Goal: Find specific page/section: Find specific page/section

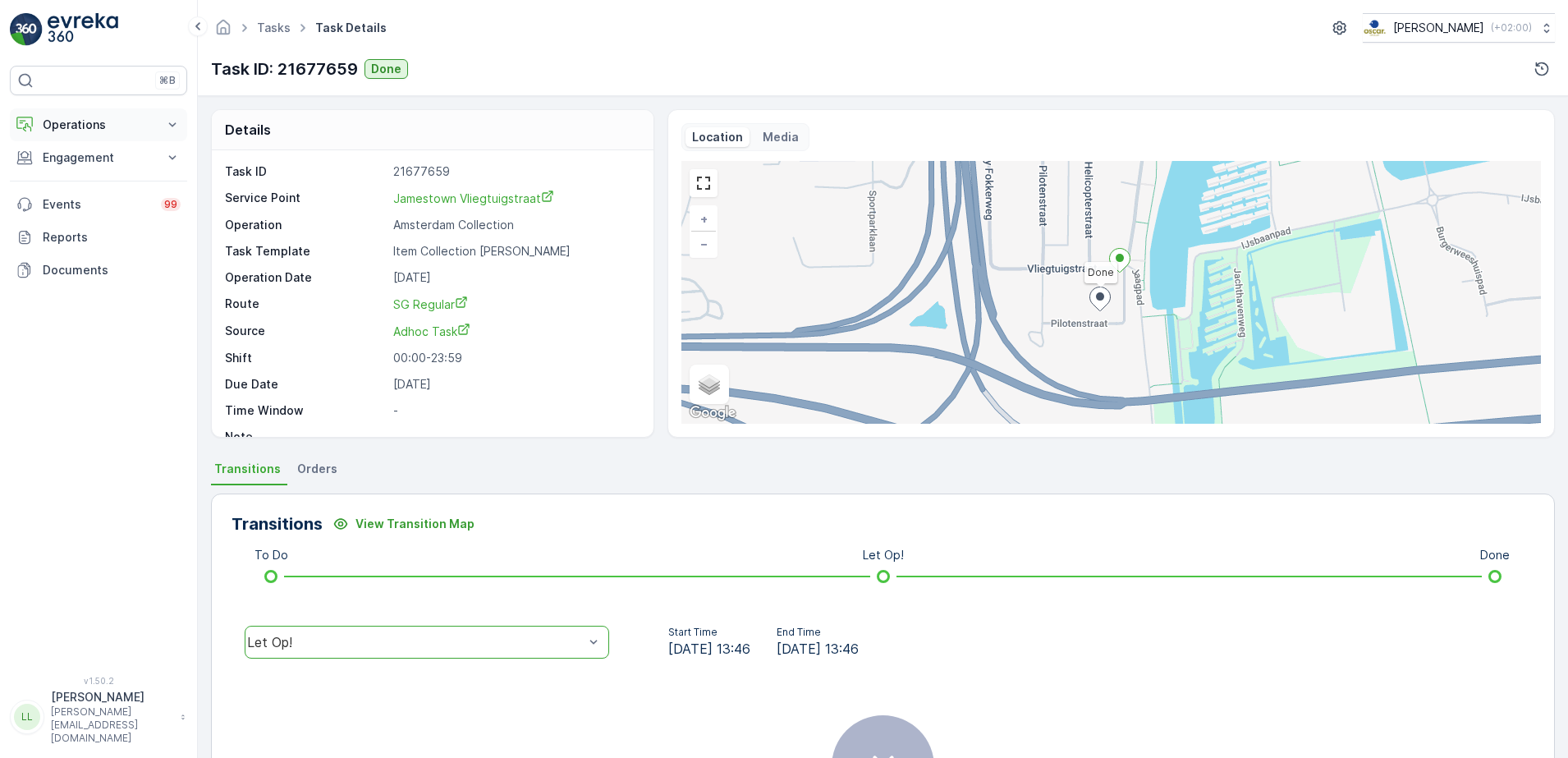
click at [85, 122] on p "Operations" at bounding box center [98, 125] width 111 height 17
click at [95, 201] on p "Routes & Tasks" at bounding box center [84, 199] width 85 height 17
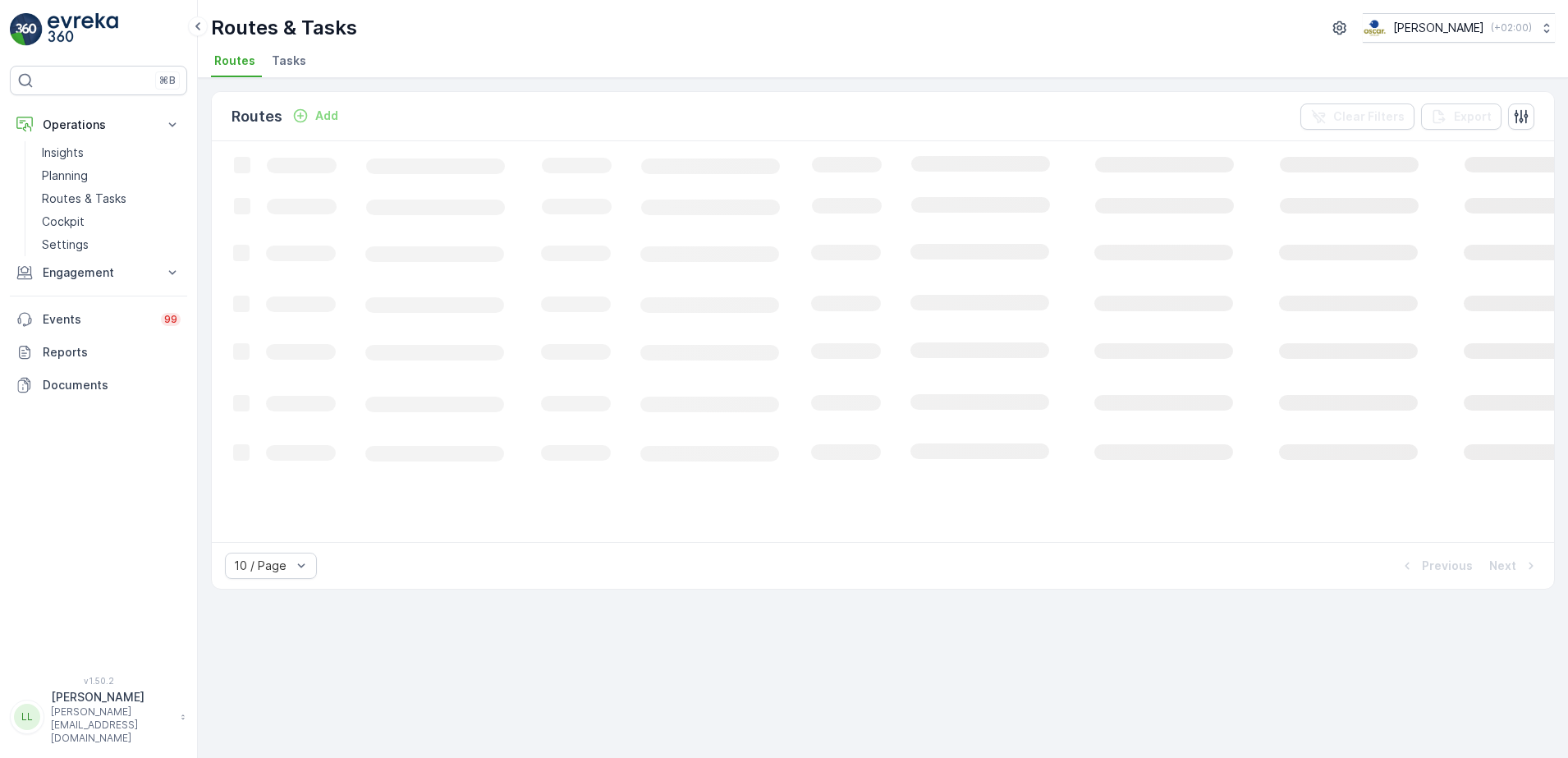
click at [296, 64] on span "Tasks" at bounding box center [289, 60] width 34 height 17
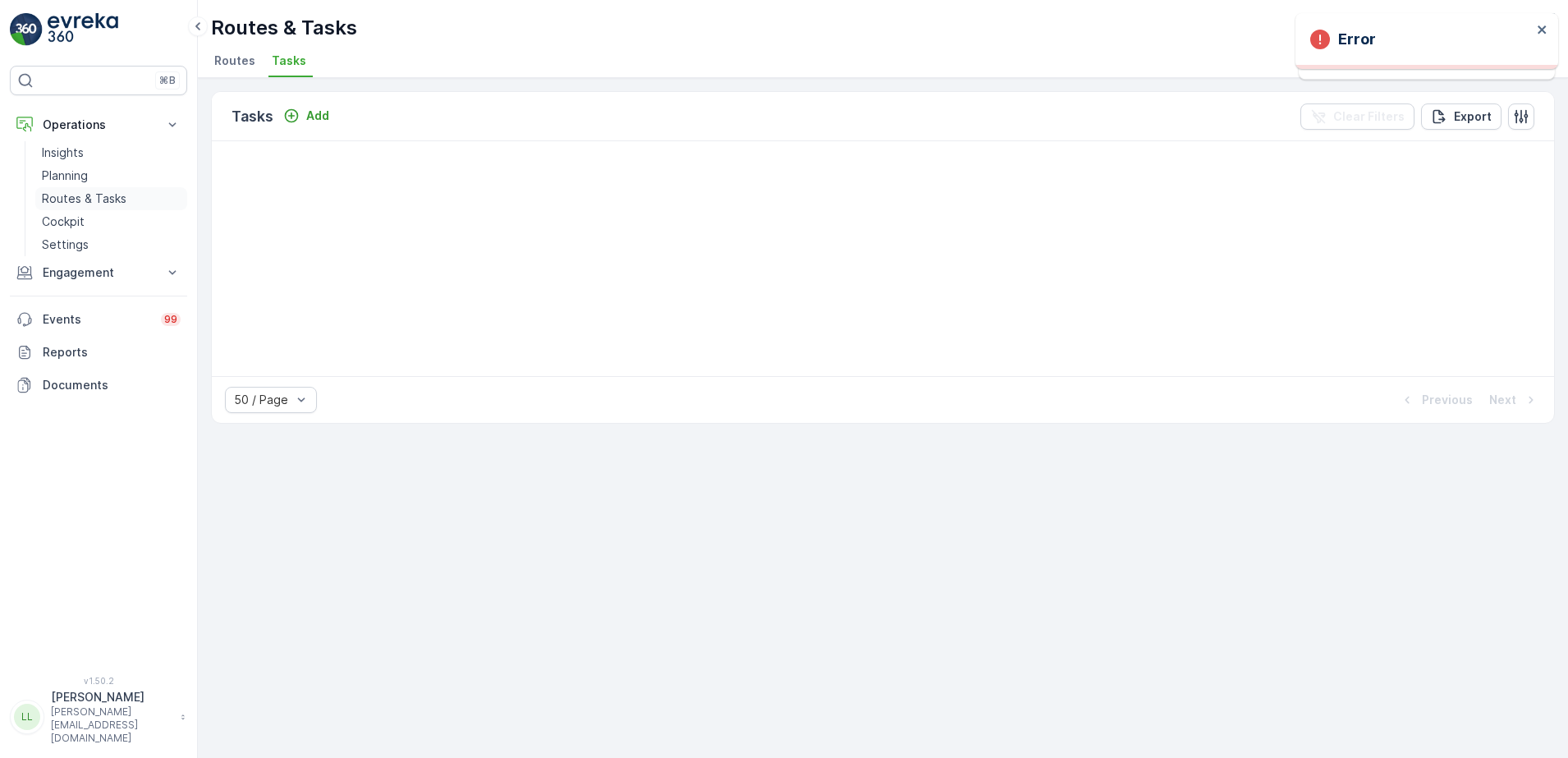
click at [84, 199] on p "Routes & Tasks" at bounding box center [84, 199] width 85 height 17
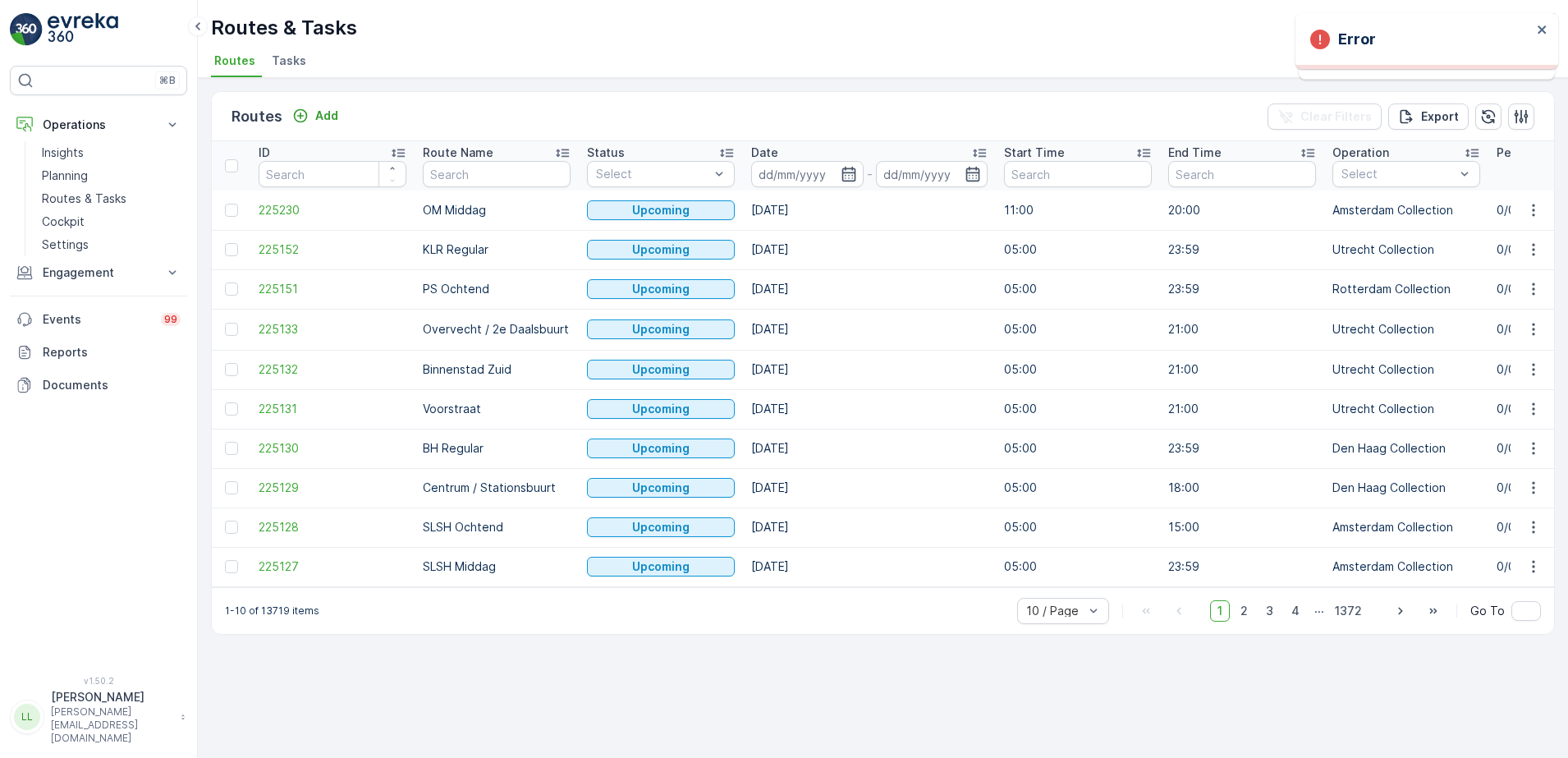
click at [278, 60] on span "Tasks" at bounding box center [289, 60] width 34 height 17
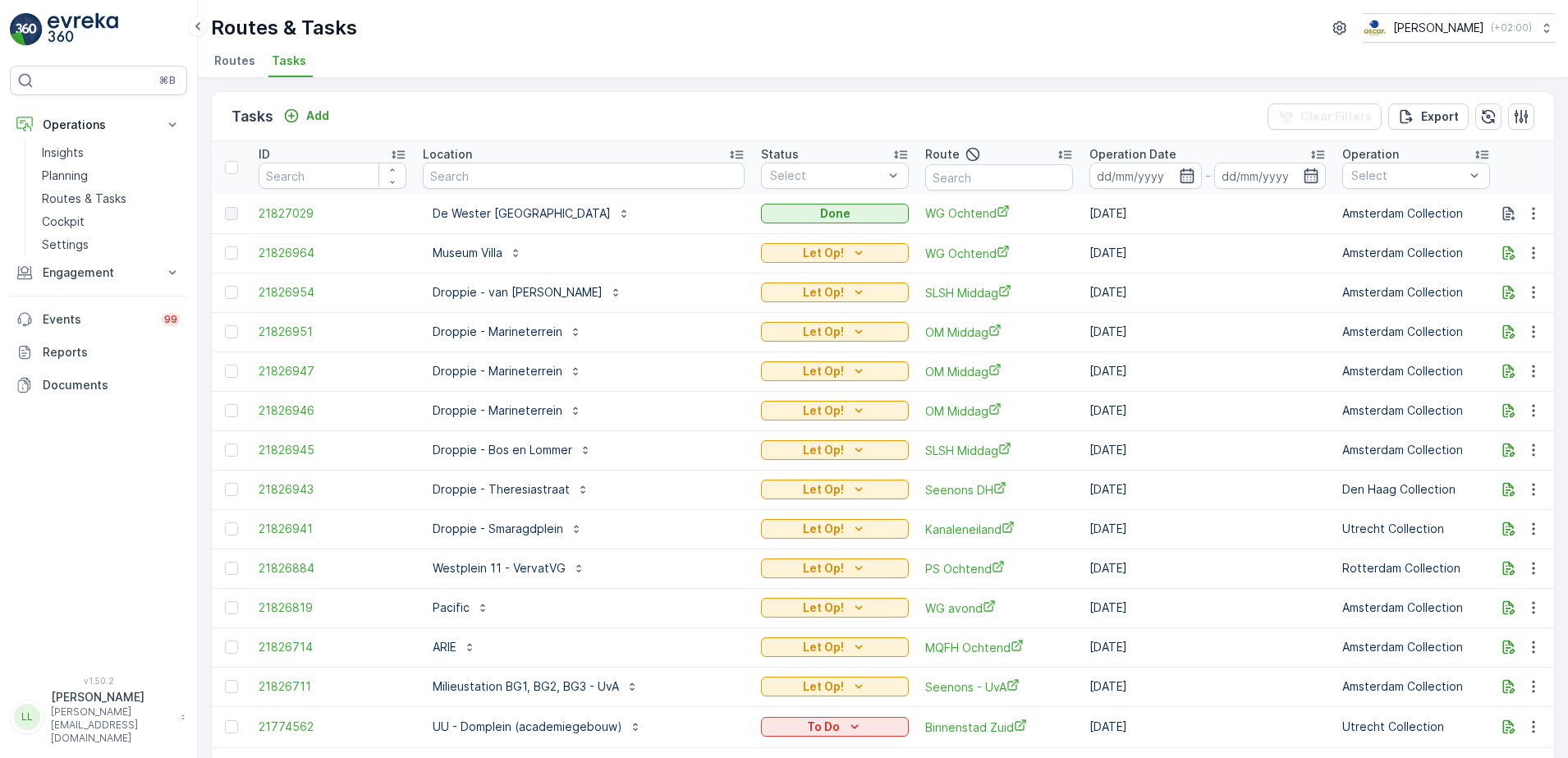
click at [542, 171] on input "text" at bounding box center [584, 176] width 322 height 27
click at [992, 167] on input "text" at bounding box center [998, 178] width 148 height 27
type input "uva"
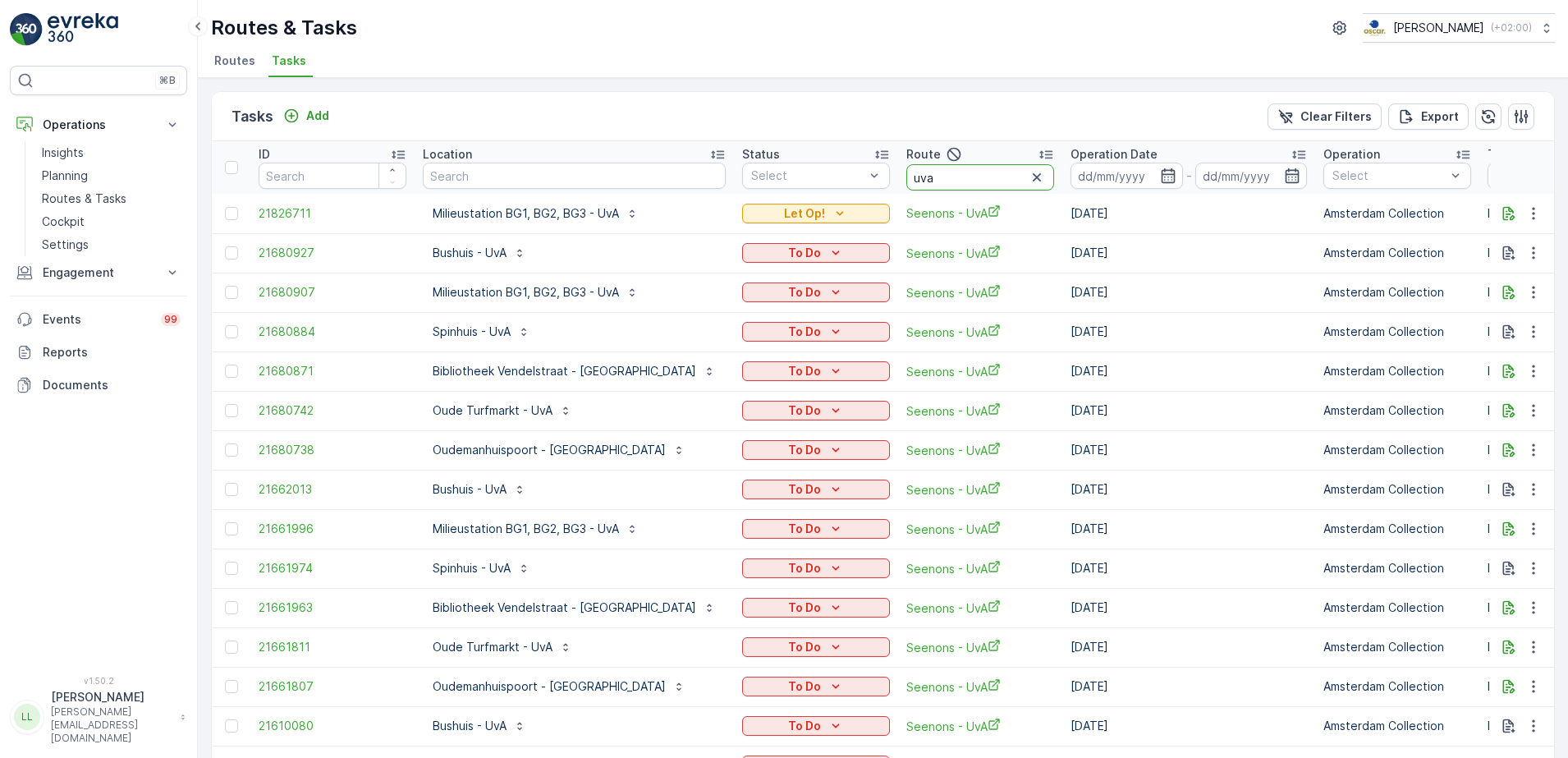
click at [906, 178] on input "uva" at bounding box center [980, 178] width 148 height 27
type input "uva av"
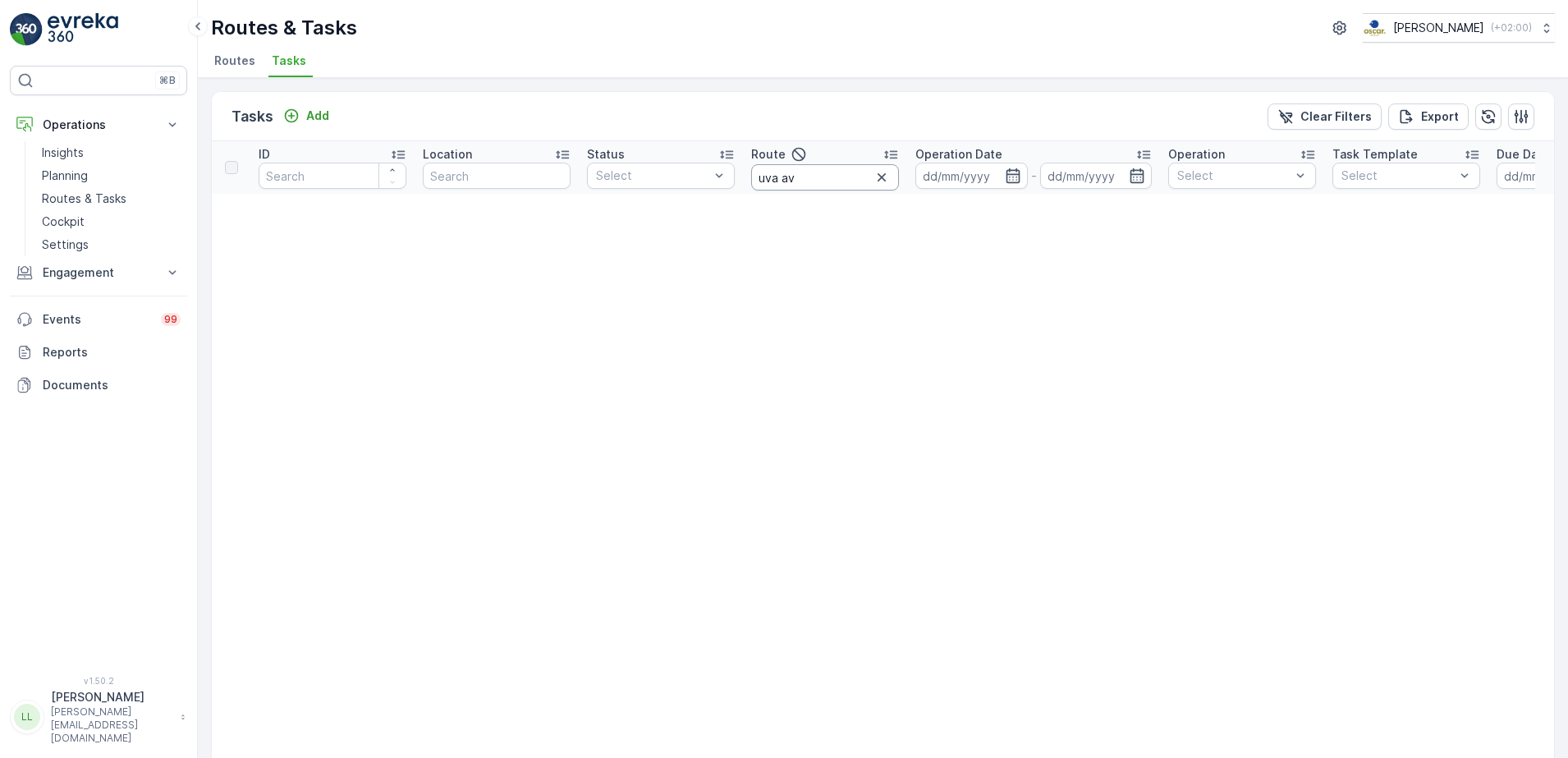
click at [846, 178] on input "uva av" at bounding box center [824, 178] width 148 height 27
drag, startPoint x: 795, startPoint y: 178, endPoint x: 753, endPoint y: 169, distance: 43.0
click at [753, 169] on input "uva av" at bounding box center [824, 178] width 148 height 27
type input "seenons"
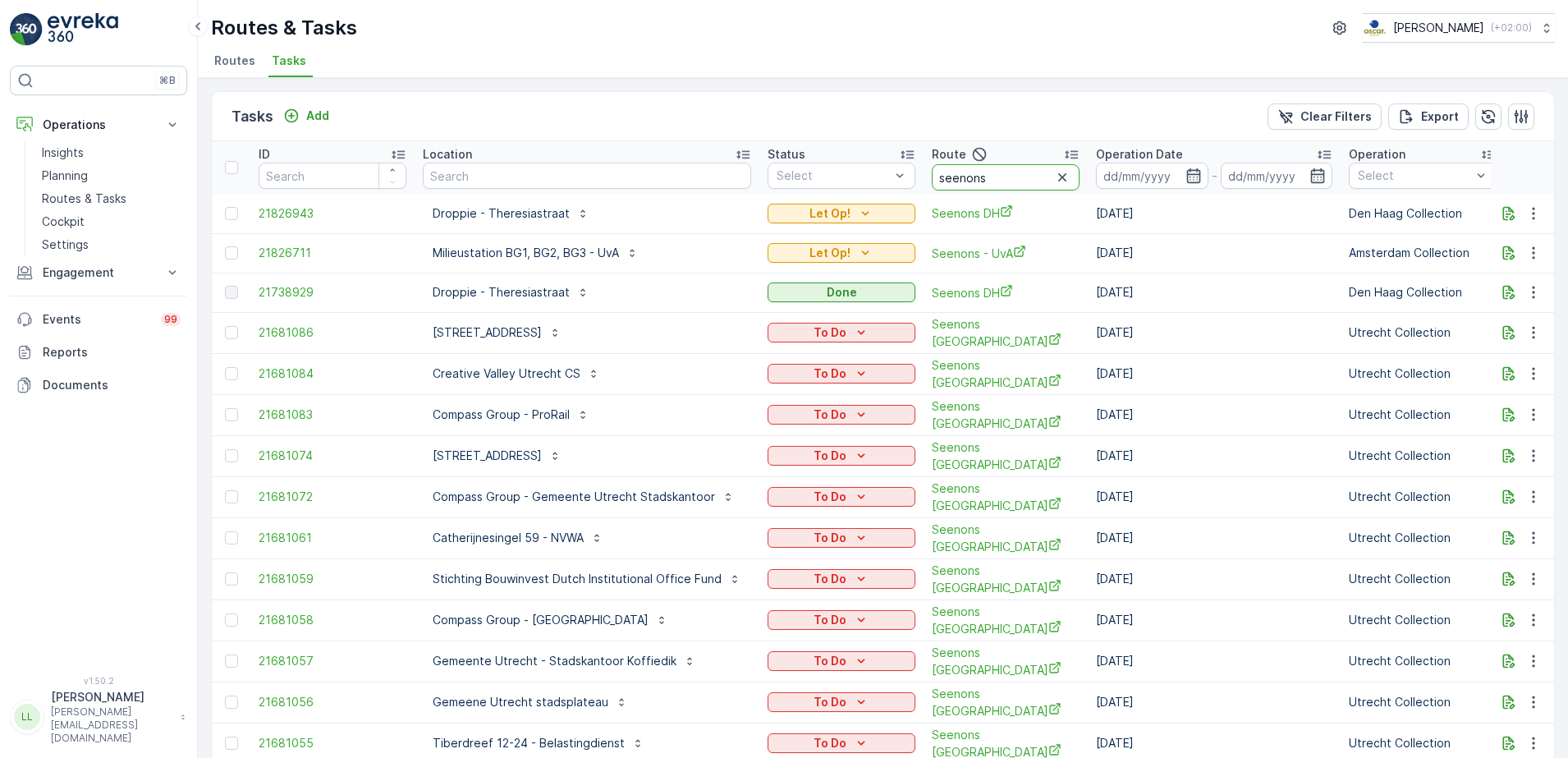
click at [1009, 175] on input "seenons" at bounding box center [1005, 178] width 148 height 27
type input "seenons a"
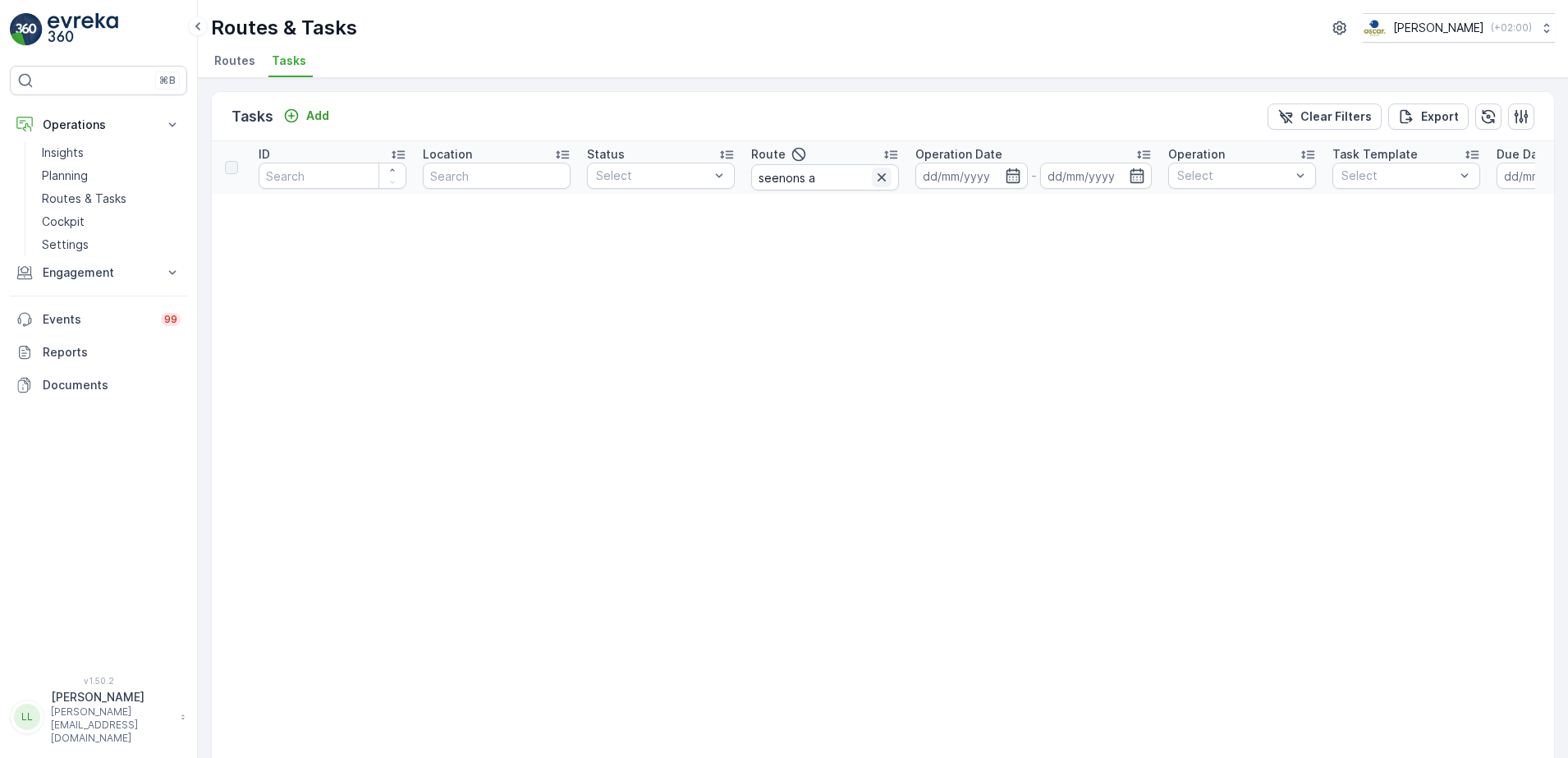
click at [875, 177] on icon "button" at bounding box center [882, 177] width 17 height 17
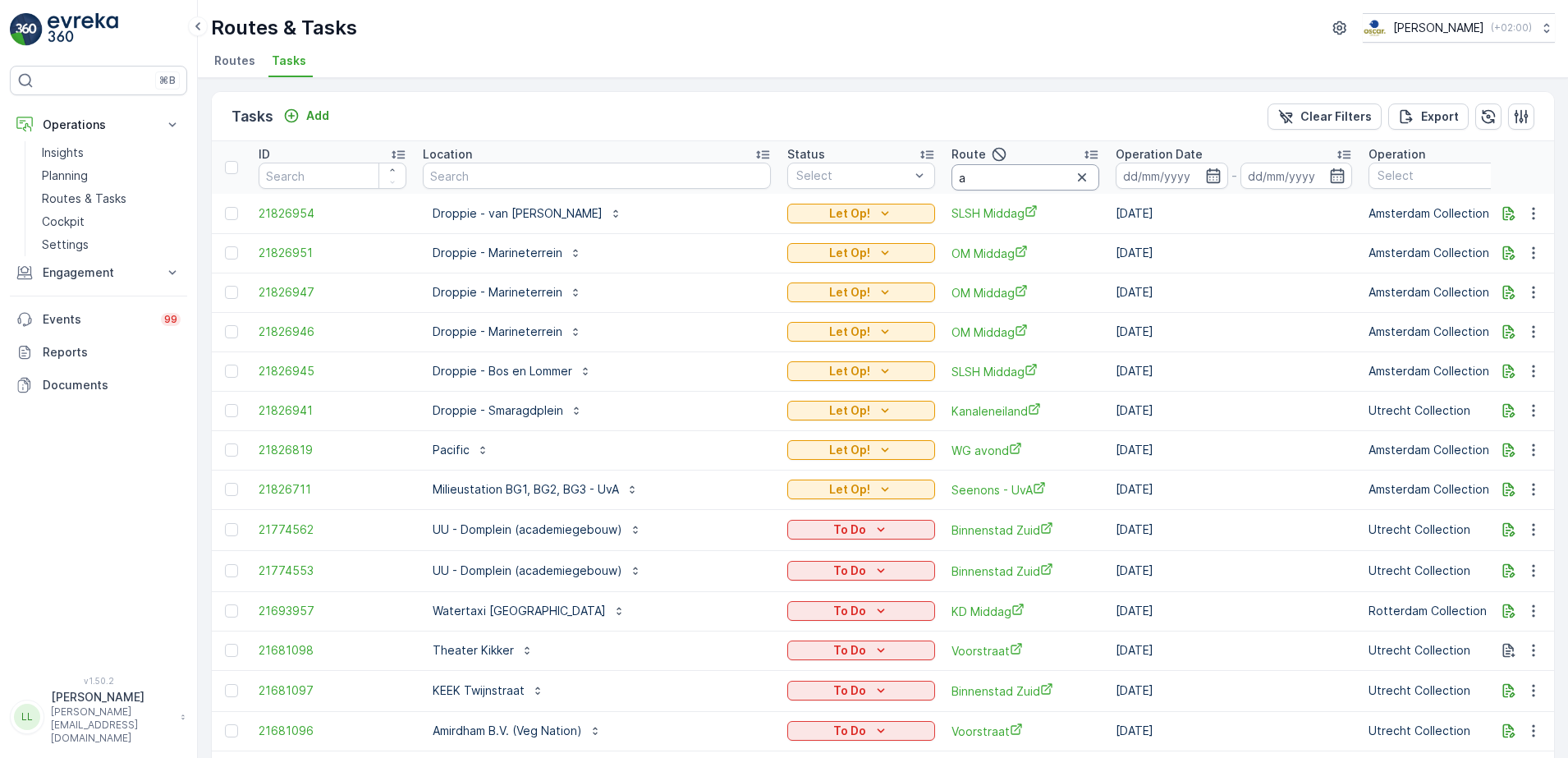
click at [951, 173] on input "a" at bounding box center [1025, 178] width 148 height 27
type input "seenons"
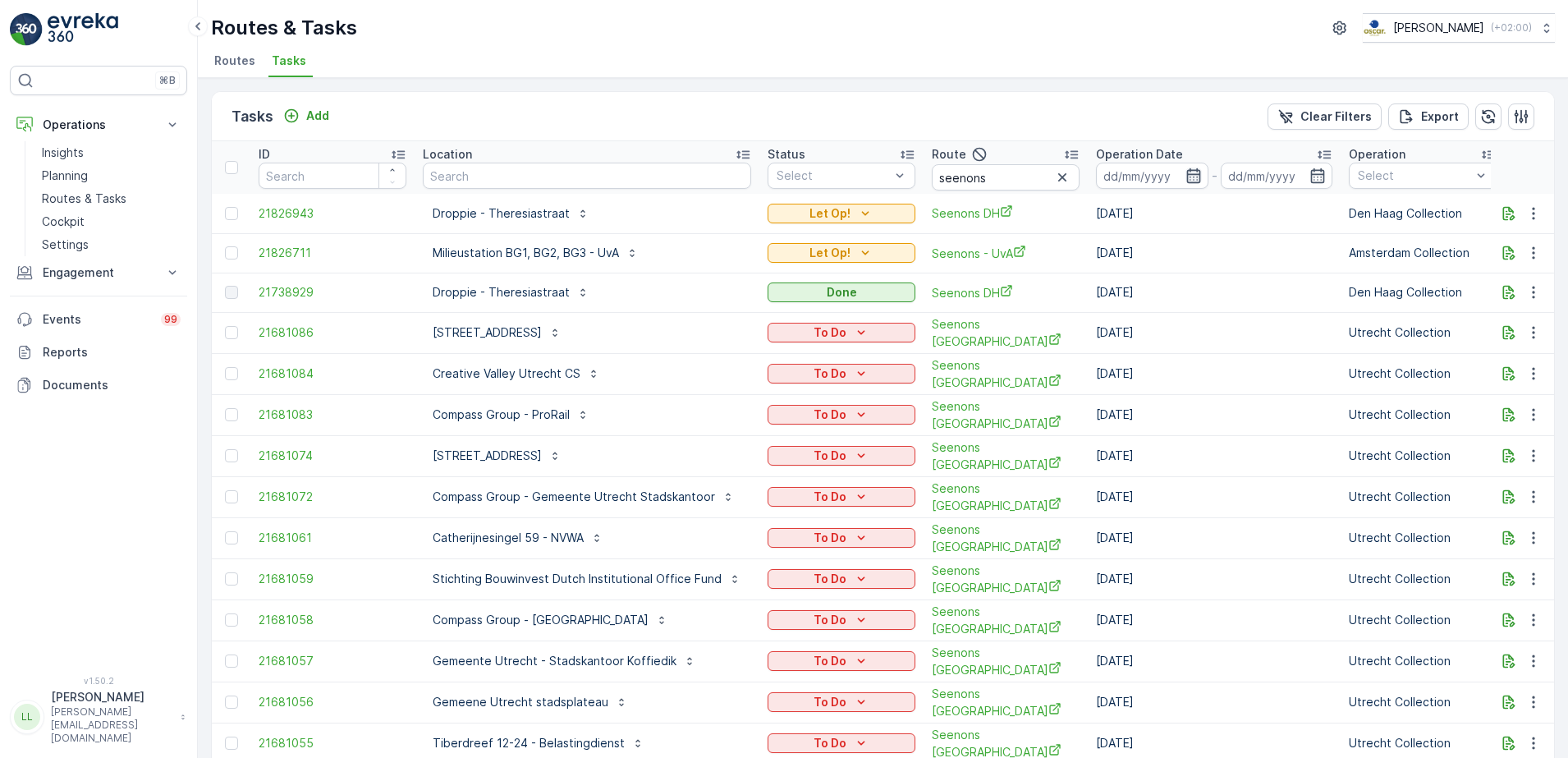
click at [1191, 172] on icon "button" at bounding box center [1193, 176] width 17 height 17
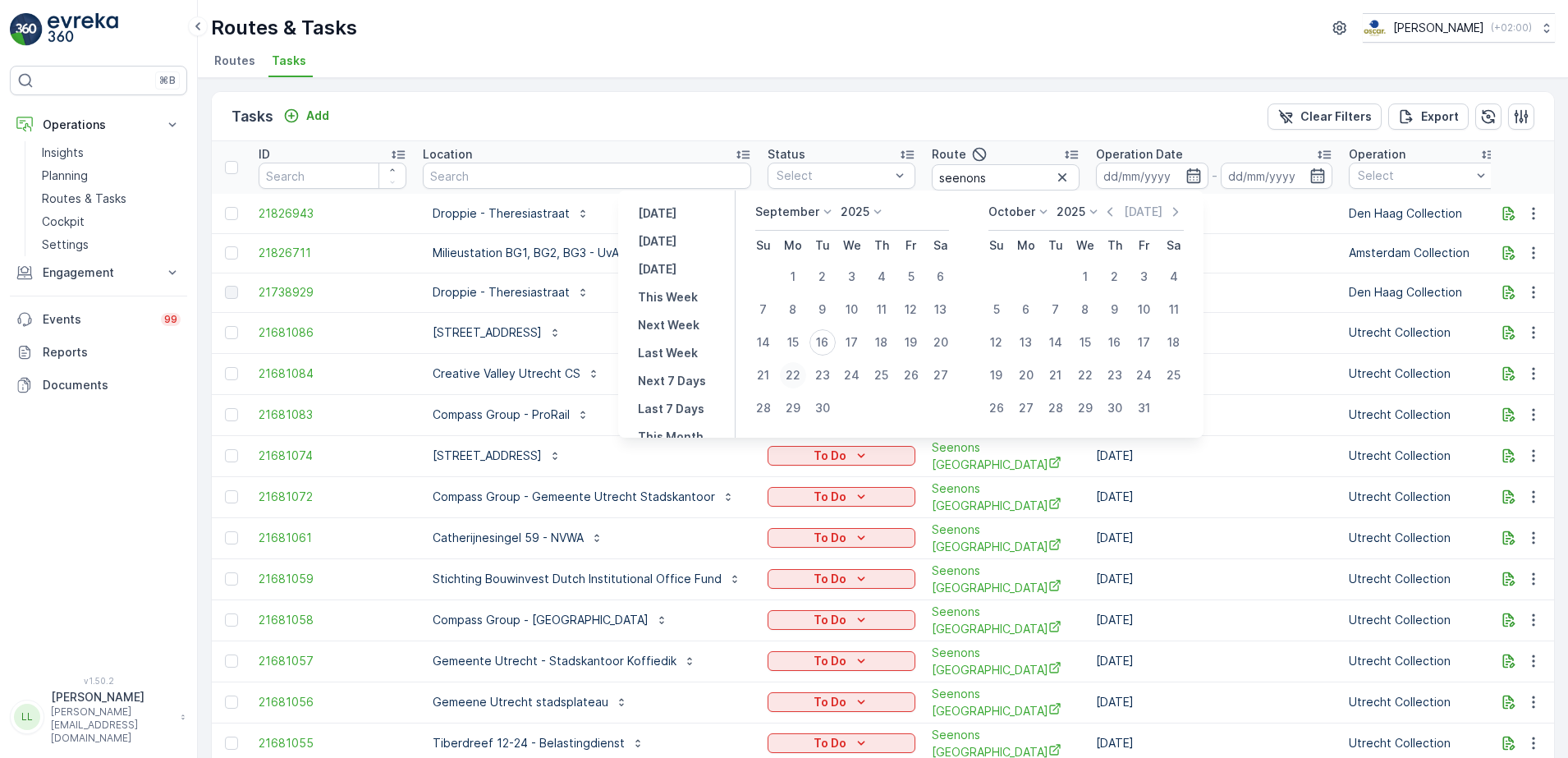
click at [792, 375] on div "22" at bounding box center [793, 375] width 27 height 27
type input "[DATE]"
click at [792, 375] on div "22" at bounding box center [793, 375] width 27 height 27
type input "[DATE]"
click at [792, 375] on div "22" at bounding box center [793, 375] width 27 height 27
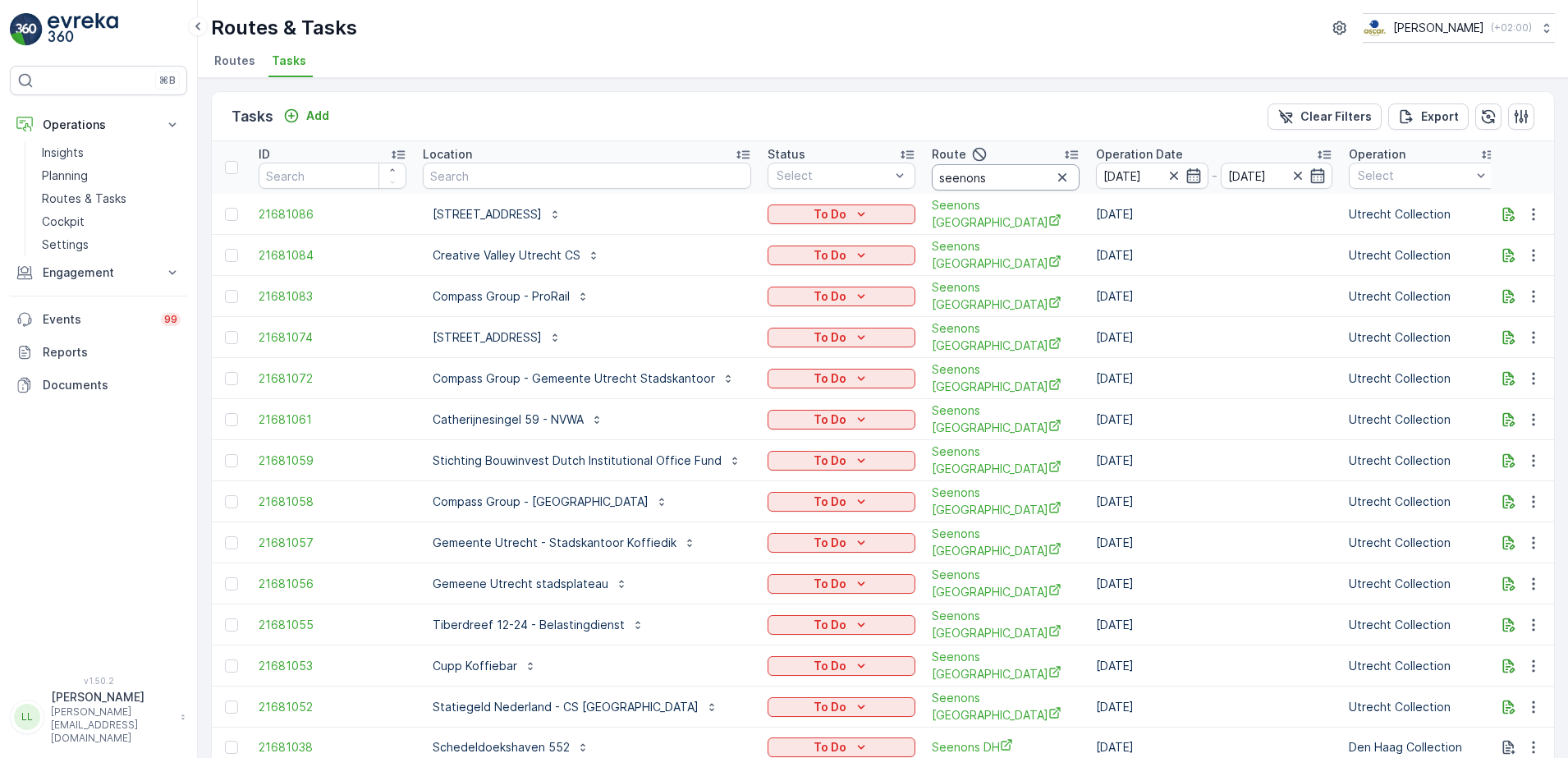
click at [1015, 170] on input "seenons" at bounding box center [1005, 178] width 148 height 27
